Goal: Information Seeking & Learning: Learn about a topic

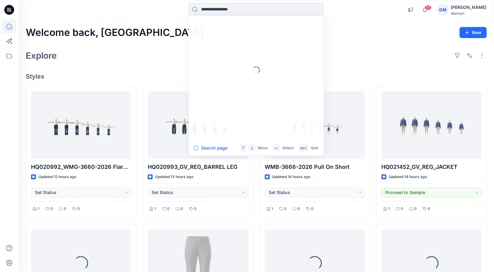
click at [216, 12] on input at bounding box center [255, 9] width 135 height 12
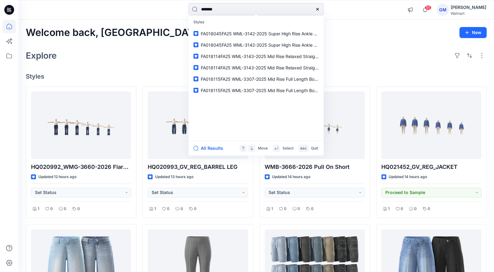
type input "********"
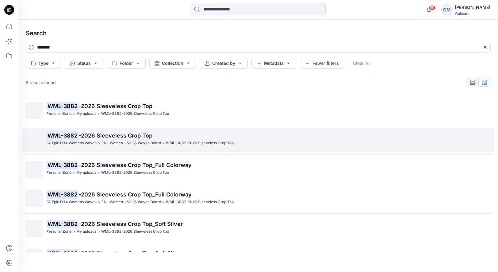
click at [112, 135] on span "-2026 Sleeveless Crop Top" at bounding box center [116, 135] width 74 height 6
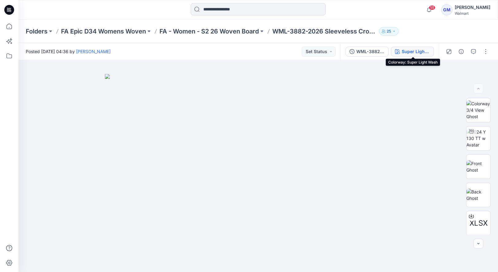
click at [421, 50] on div "Super Light Wash" at bounding box center [416, 51] width 28 height 7
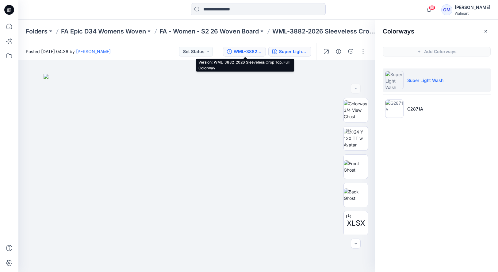
click at [252, 53] on div "WML-3882-2026 Sleeveless Crop Top_Full Colorway" at bounding box center [248, 51] width 28 height 7
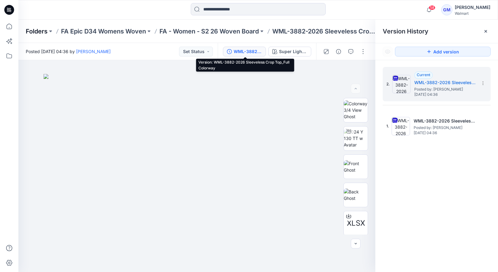
click at [34, 28] on p "Folders" at bounding box center [37, 31] width 22 height 9
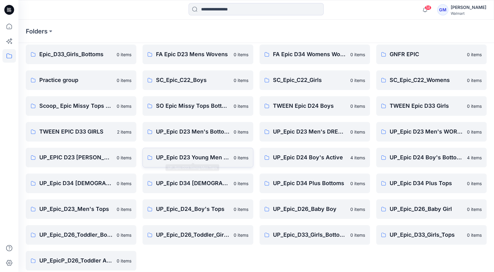
scroll to position [132, 0]
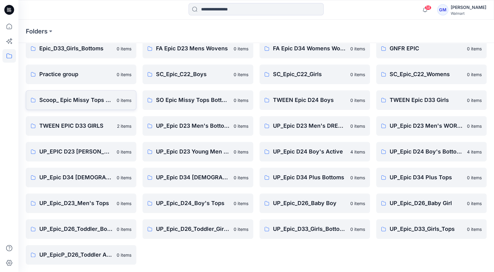
click at [52, 102] on p "Scoop_ Epic Missy Tops Bottoms Dress" at bounding box center [76, 100] width 74 height 9
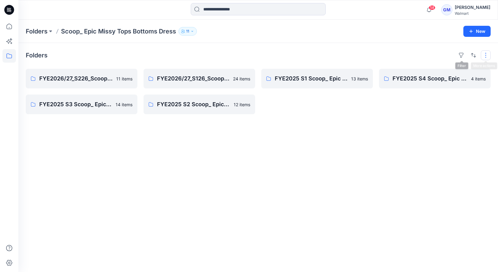
click at [485, 55] on button "button" at bounding box center [486, 55] width 10 height 10
click at [407, 75] on p "Compact" at bounding box center [406, 75] width 31 height 7
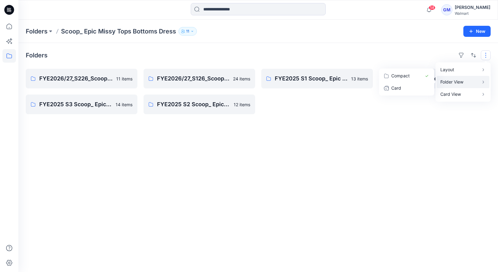
click at [445, 81] on p "Folder View" at bounding box center [460, 81] width 39 height 7
click at [406, 76] on p "Compact" at bounding box center [406, 75] width 31 height 7
click at [404, 84] on p "Card" at bounding box center [406, 87] width 31 height 7
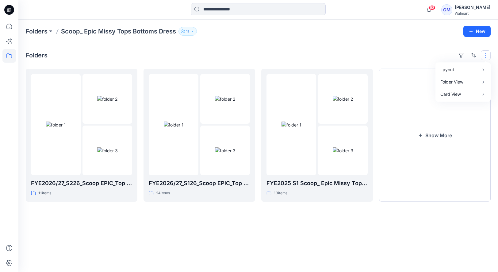
click at [313, 229] on div "Folders Layout Grid Large Grid Folder View Compact Card Card View Card Info FYE…" at bounding box center [258, 157] width 480 height 229
click at [97, 102] on img at bounding box center [107, 99] width 20 height 6
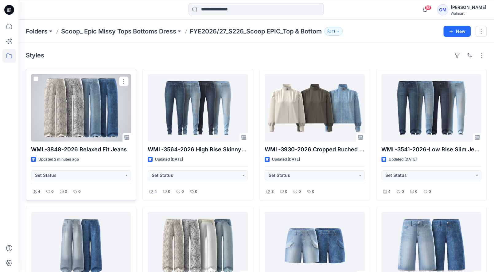
click at [110, 120] on div at bounding box center [81, 107] width 100 height 67
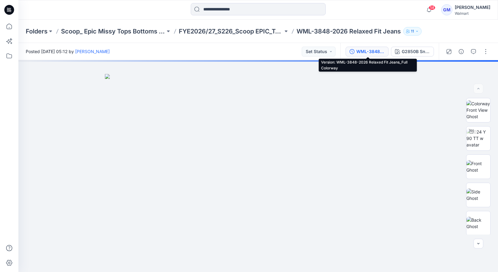
click at [371, 52] on div "WML-3848-2026 Relaxed Fit Jeans_Full Colorway" at bounding box center [370, 51] width 28 height 7
